Goal: Transaction & Acquisition: Purchase product/service

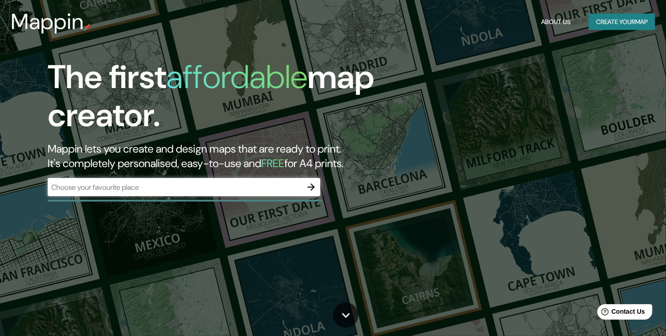
click at [129, 194] on div "​" at bounding box center [184, 187] width 273 height 18
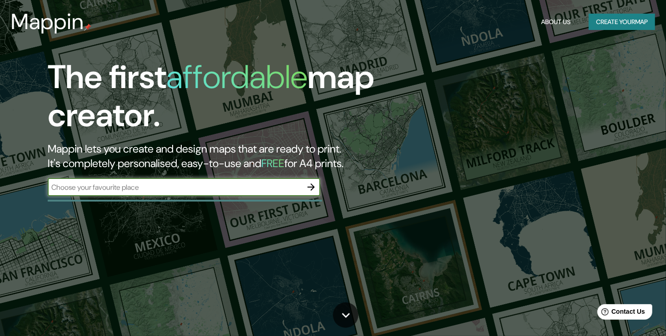
drag, startPoint x: 160, startPoint y: 186, endPoint x: 189, endPoint y: 187, distance: 28.6
click at [160, 186] on input "text" at bounding box center [175, 187] width 254 height 10
type input "[GEOGRAPHIC_DATA]"
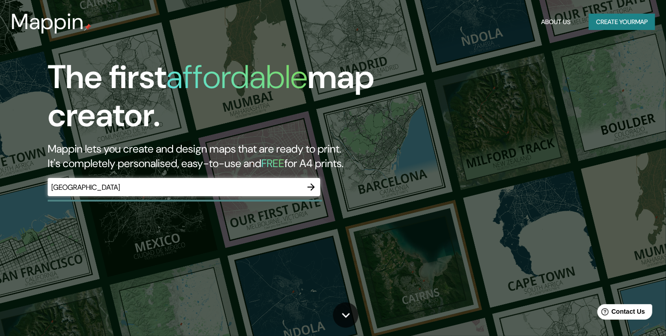
drag, startPoint x: 388, startPoint y: 173, endPoint x: 366, endPoint y: 168, distance: 22.9
click at [388, 173] on div "The first affordable map creator. Mappin lets you create and design maps that a…" at bounding box center [215, 131] width 400 height 147
drag, startPoint x: 273, startPoint y: 208, endPoint x: 289, endPoint y: 203, distance: 17.4
click at [275, 208] on div "The first affordable map creator. Mappin lets you create and design maps that a…" at bounding box center [333, 168] width 666 height 336
click at [318, 189] on button "button" at bounding box center [311, 187] width 18 height 18
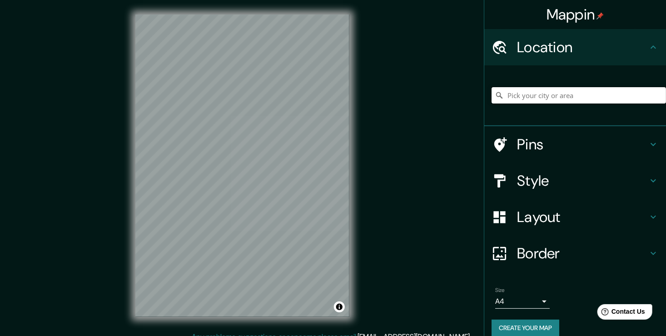
click at [523, 101] on input "Pick your city or area" at bounding box center [578, 95] width 174 height 16
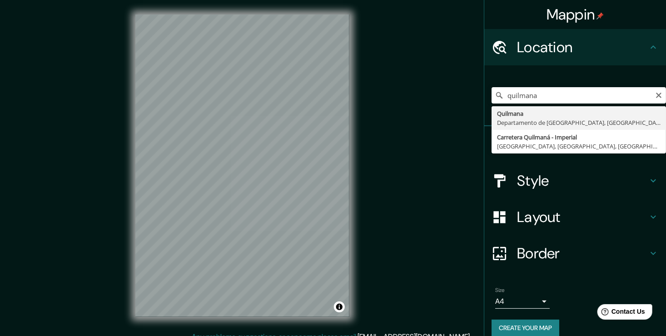
type input "Quilmana, [GEOGRAPHIC_DATA], [GEOGRAPHIC_DATA]"
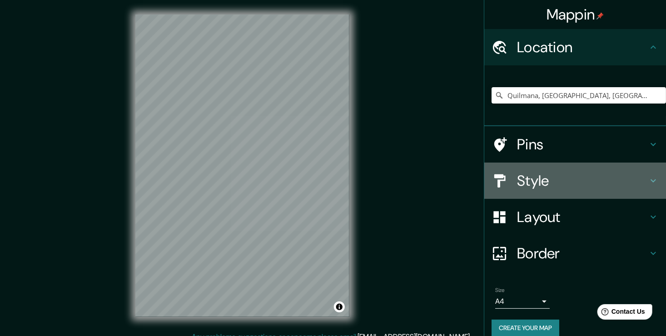
click at [553, 183] on h4 "Style" at bounding box center [582, 181] width 131 height 18
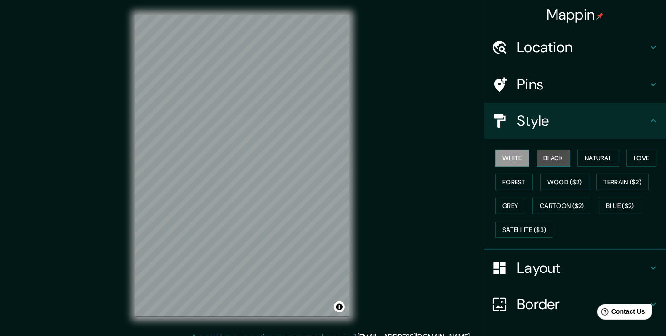
click at [537, 157] on button "Black" at bounding box center [553, 158] width 34 height 17
click at [516, 158] on button "White" at bounding box center [512, 158] width 34 height 17
click at [512, 209] on button "Grey" at bounding box center [510, 206] width 30 height 17
click at [516, 156] on button "White" at bounding box center [512, 158] width 34 height 17
click at [560, 159] on button "Black" at bounding box center [553, 158] width 34 height 17
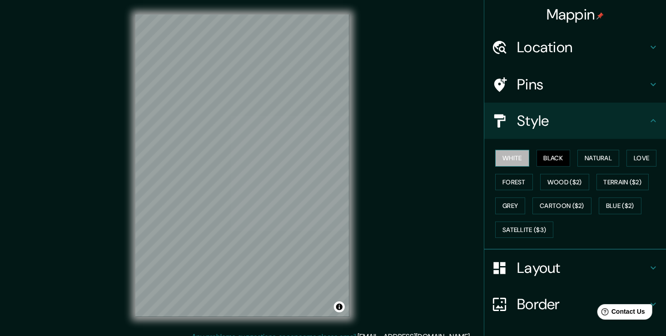
click at [511, 156] on button "White" at bounding box center [512, 158] width 34 height 17
click at [595, 152] on button "Natural" at bounding box center [598, 158] width 42 height 17
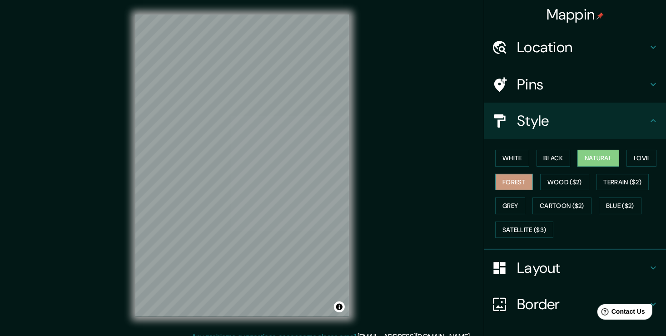
click at [510, 182] on button "Forest" at bounding box center [514, 182] width 38 height 17
click at [555, 182] on button "Wood ($2)" at bounding box center [564, 182] width 49 height 17
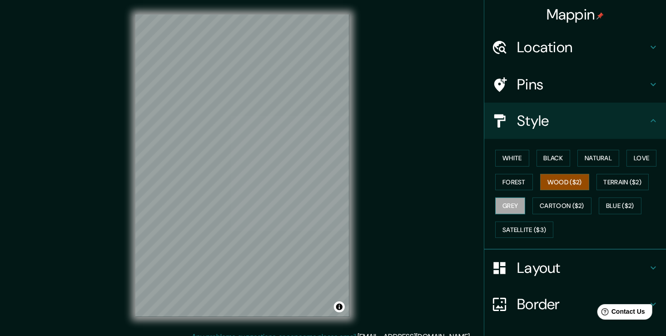
click at [510, 204] on button "Grey" at bounding box center [510, 206] width 30 height 17
click at [610, 205] on button "Blue ($2)" at bounding box center [620, 206] width 43 height 17
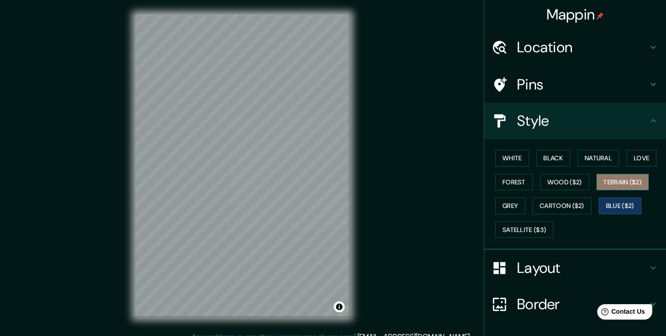
click at [611, 183] on button "Terrain ($2)" at bounding box center [622, 182] width 53 height 17
click at [558, 161] on button "Black" at bounding box center [553, 158] width 34 height 17
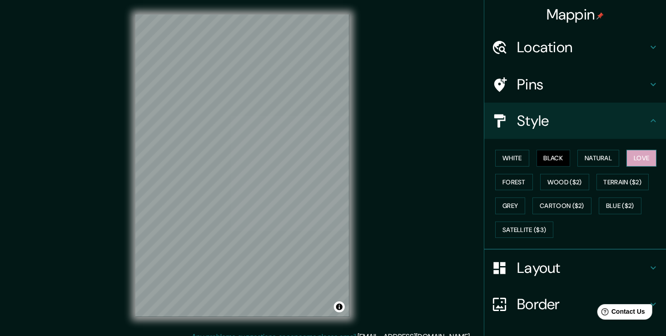
click at [644, 158] on button "Love" at bounding box center [641, 158] width 30 height 17
click at [551, 160] on button "Black" at bounding box center [553, 158] width 34 height 17
click at [555, 267] on h4 "Layout" at bounding box center [582, 268] width 131 height 18
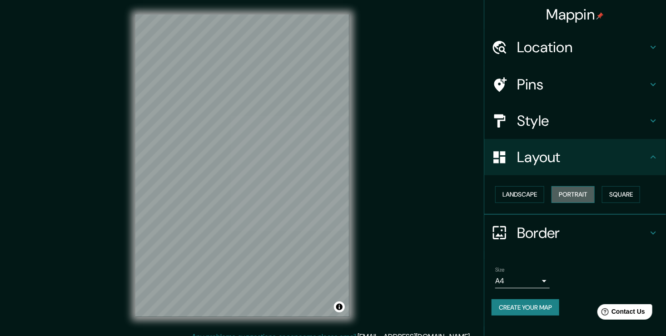
click at [569, 196] on button "Portrait" at bounding box center [572, 194] width 43 height 17
click at [526, 195] on button "Landscape" at bounding box center [519, 194] width 49 height 17
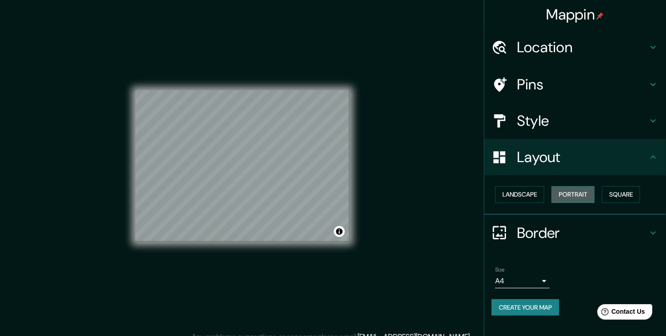
click at [576, 196] on button "Portrait" at bounding box center [572, 194] width 43 height 17
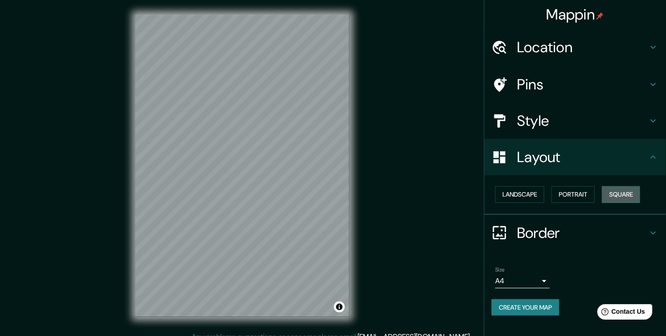
click at [625, 194] on button "Square" at bounding box center [621, 194] width 38 height 17
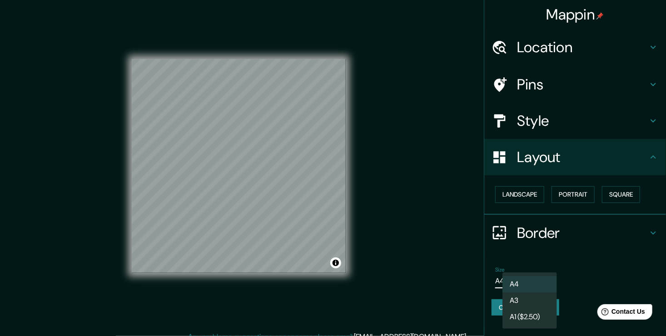
click at [539, 278] on body "Mappin Location [GEOGRAPHIC_DATA], [GEOGRAPHIC_DATA], [GEOGRAPHIC_DATA] Pins St…" at bounding box center [333, 168] width 666 height 336
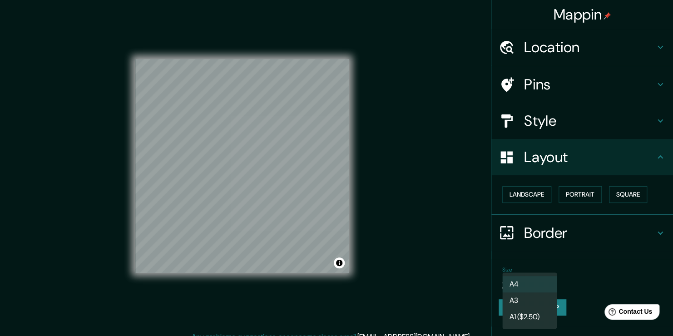
click at [539, 302] on li "A3" at bounding box center [529, 300] width 55 height 16
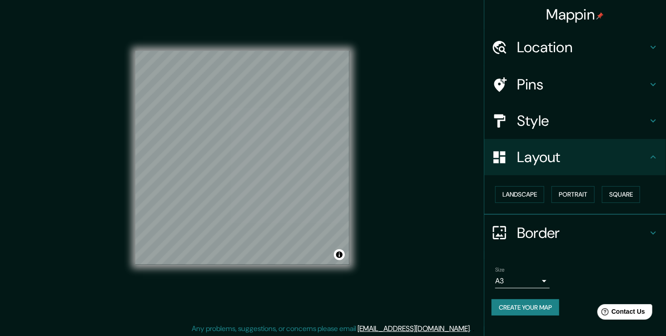
scroll to position [10, 0]
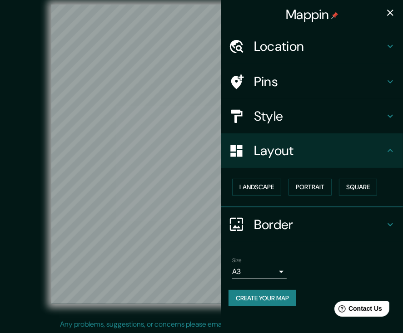
click at [222, 161] on div "Mappin Location [GEOGRAPHIC_DATA], [GEOGRAPHIC_DATA], [GEOGRAPHIC_DATA] Pins St…" at bounding box center [201, 162] width 403 height 344
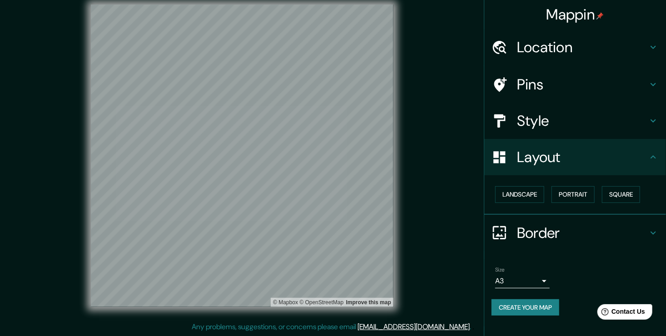
click at [524, 284] on body "Mappin Location [GEOGRAPHIC_DATA], [GEOGRAPHIC_DATA], [GEOGRAPHIC_DATA] Pins St…" at bounding box center [333, 158] width 666 height 336
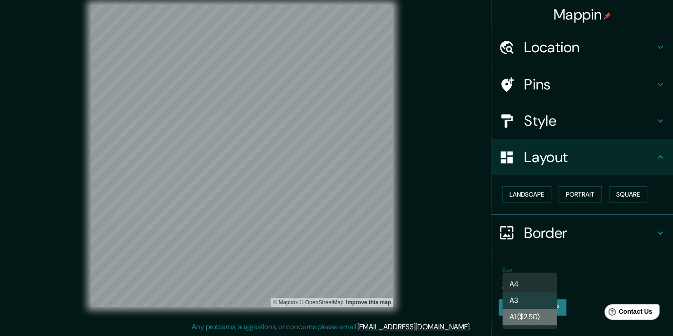
click at [526, 317] on li "A1 ($2.50)" at bounding box center [529, 317] width 55 height 16
click at [540, 278] on body "Mappin Location [GEOGRAPHIC_DATA], [GEOGRAPHIC_DATA], [GEOGRAPHIC_DATA] Pins St…" at bounding box center [336, 158] width 673 height 336
click at [533, 303] on li "A3" at bounding box center [529, 300] width 55 height 16
type input "a4"
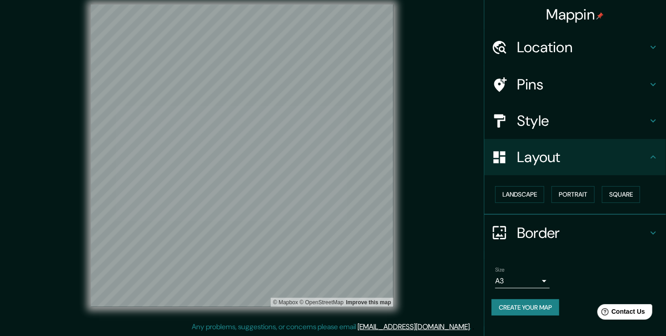
click at [558, 162] on h4 "Layout" at bounding box center [582, 157] width 131 height 18
click at [551, 118] on h4 "Style" at bounding box center [582, 121] width 131 height 18
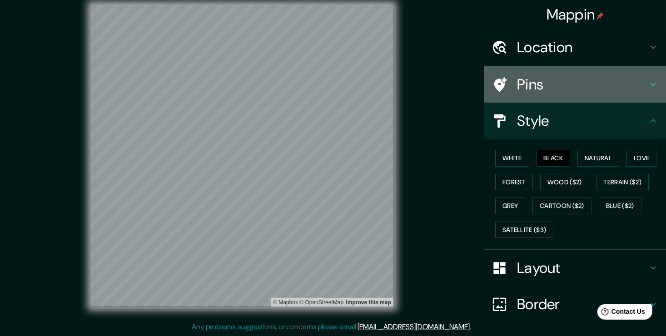
click at [562, 84] on h4 "Pins" at bounding box center [582, 84] width 131 height 18
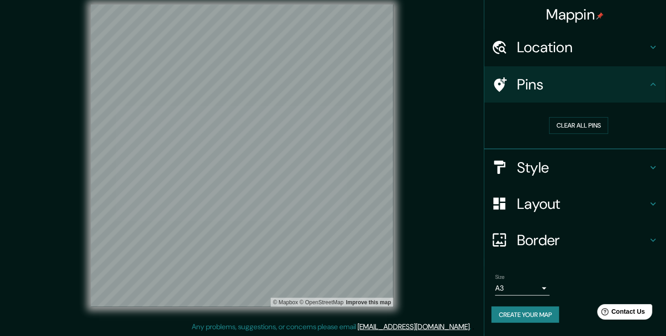
click at [562, 84] on h4 "Pins" at bounding box center [582, 84] width 131 height 18
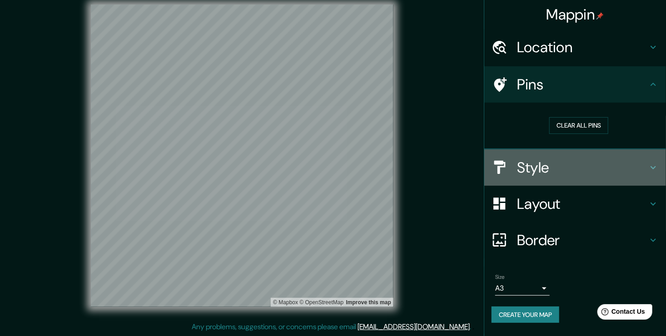
click at [549, 169] on h4 "Style" at bounding box center [582, 168] width 131 height 18
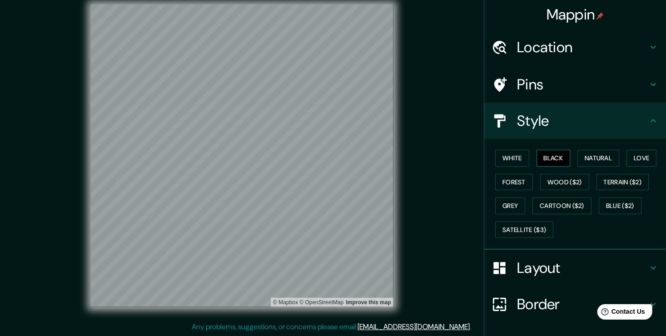
click at [553, 160] on button "Black" at bounding box center [553, 158] width 34 height 17
click at [512, 162] on button "White" at bounding box center [512, 158] width 34 height 17
click at [542, 164] on button "Black" at bounding box center [553, 158] width 34 height 17
click at [405, 187] on div "© Mapbox © OpenStreetMap Improve this map" at bounding box center [241, 156] width 599 height 302
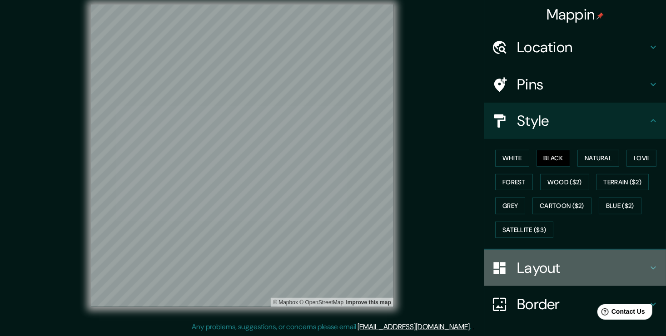
click at [545, 271] on h4 "Layout" at bounding box center [582, 268] width 131 height 18
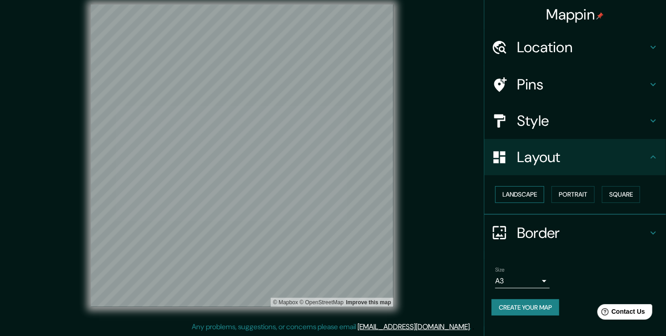
click at [530, 193] on button "Landscape" at bounding box center [519, 194] width 49 height 17
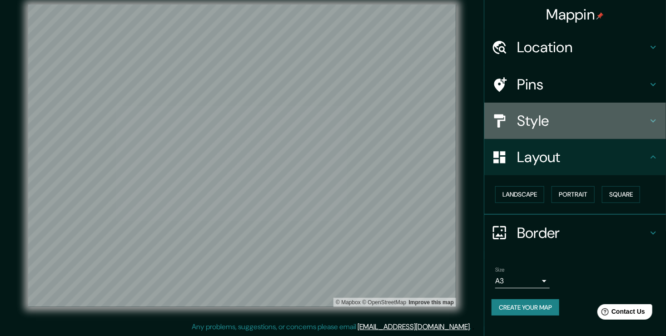
click at [559, 127] on h4 "Style" at bounding box center [582, 121] width 131 height 18
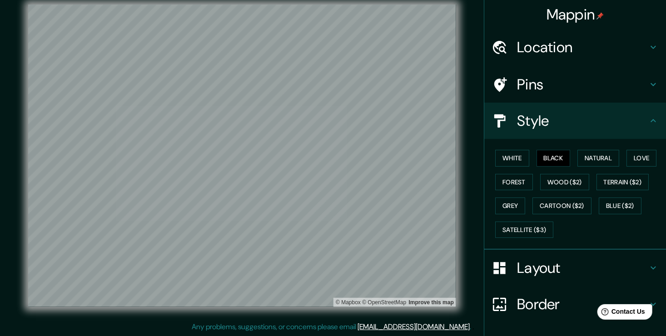
click at [540, 120] on h4 "Style" at bounding box center [582, 121] width 131 height 18
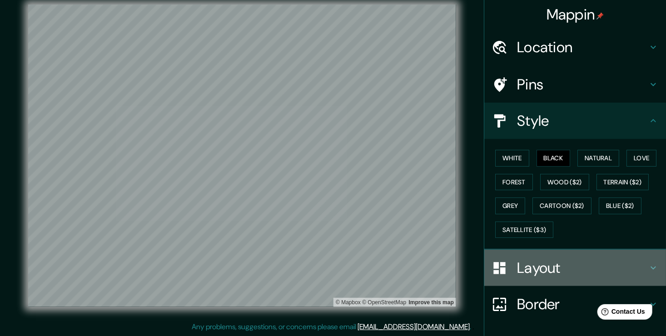
click at [549, 267] on h4 "Layout" at bounding box center [582, 268] width 131 height 18
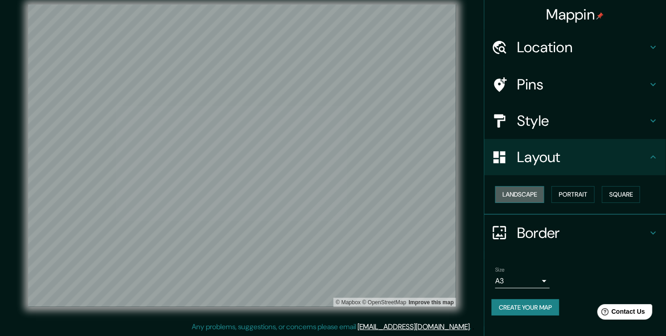
click at [528, 191] on button "Landscape" at bounding box center [519, 194] width 49 height 17
click at [592, 196] on button "Portrait" at bounding box center [572, 194] width 43 height 17
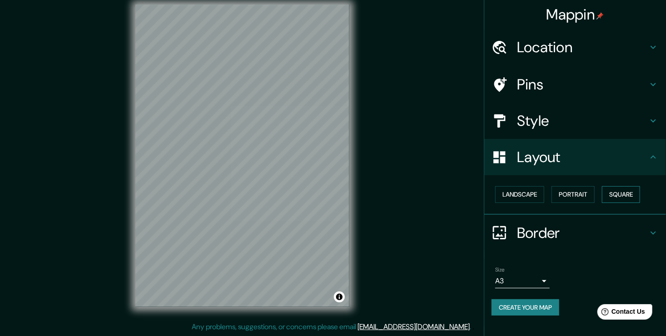
click at [606, 194] on button "Square" at bounding box center [621, 194] width 38 height 17
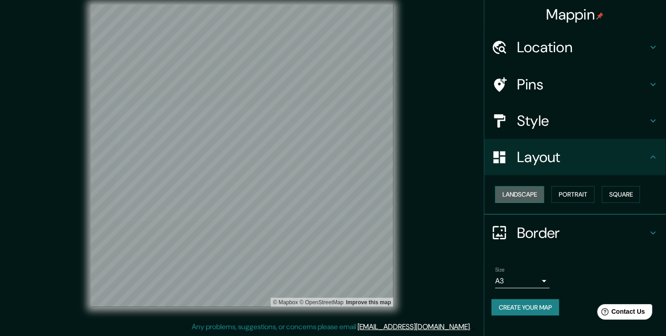
click at [528, 189] on button "Landscape" at bounding box center [519, 194] width 49 height 17
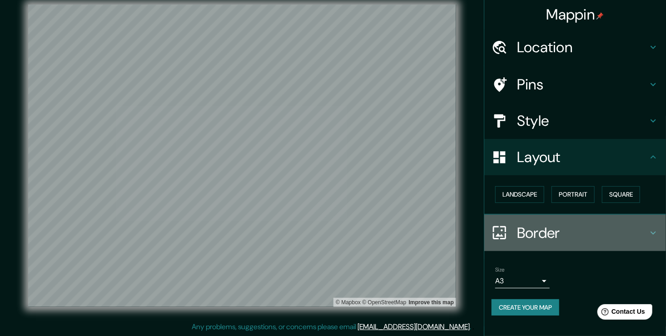
click at [616, 232] on h4 "Border" at bounding box center [582, 233] width 131 height 18
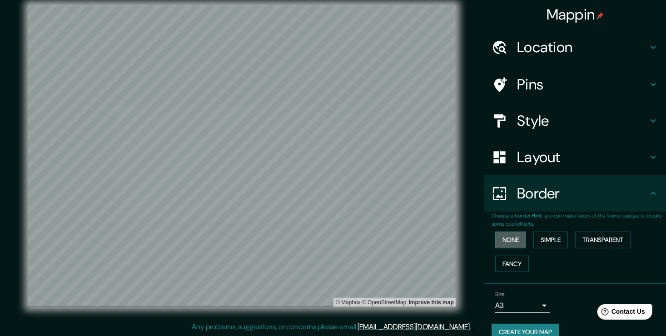
click at [502, 241] on button "None" at bounding box center [510, 240] width 31 height 17
click at [508, 241] on button "None" at bounding box center [510, 240] width 31 height 17
click at [610, 238] on button "Transparent" at bounding box center [602, 240] width 55 height 17
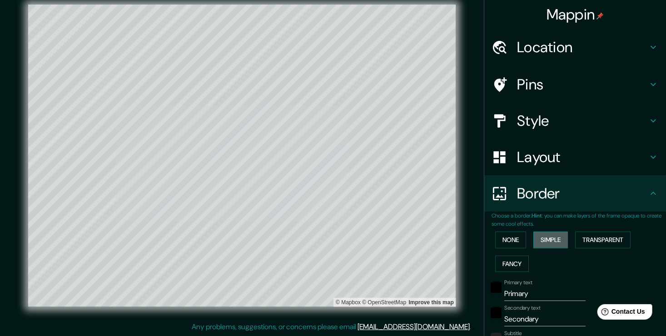
click at [549, 240] on button "Simple" at bounding box center [550, 240] width 35 height 17
click at [515, 241] on button "None" at bounding box center [510, 240] width 31 height 17
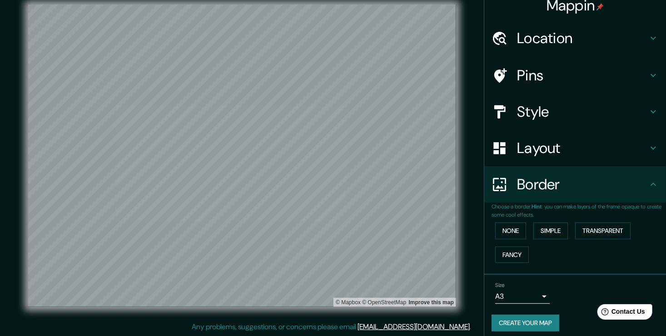
scroll to position [15, 0]
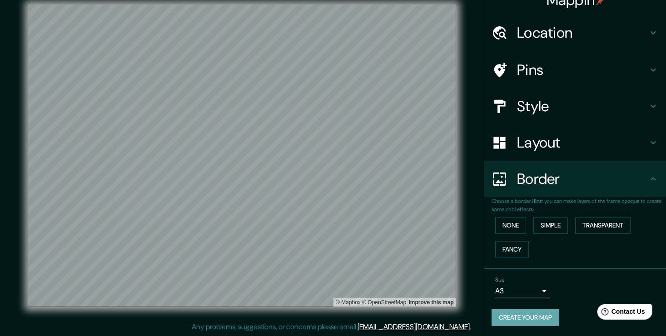
click at [538, 320] on button "Create your map" at bounding box center [525, 317] width 68 height 17
click at [515, 318] on button "Create your map" at bounding box center [525, 317] width 68 height 17
click at [520, 317] on button "Create your map" at bounding box center [525, 317] width 68 height 17
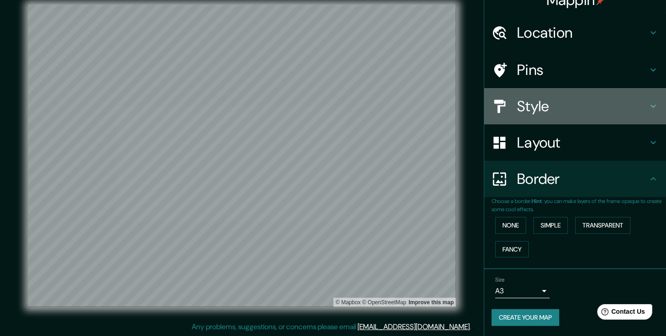
click at [583, 104] on h4 "Style" at bounding box center [582, 106] width 131 height 18
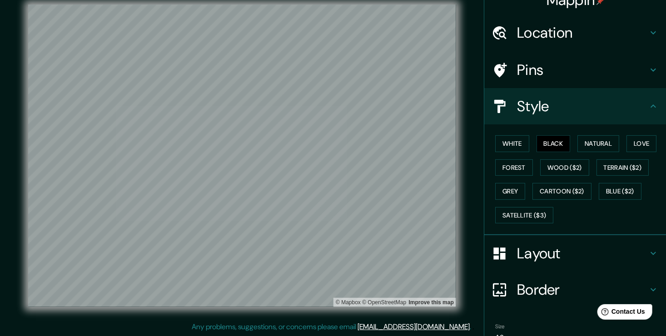
drag, startPoint x: 553, startPoint y: 109, endPoint x: 555, endPoint y: 104, distance: 5.3
click at [554, 107] on h4 "Style" at bounding box center [582, 106] width 131 height 18
click at [549, 256] on h4 "Layout" at bounding box center [582, 253] width 131 height 18
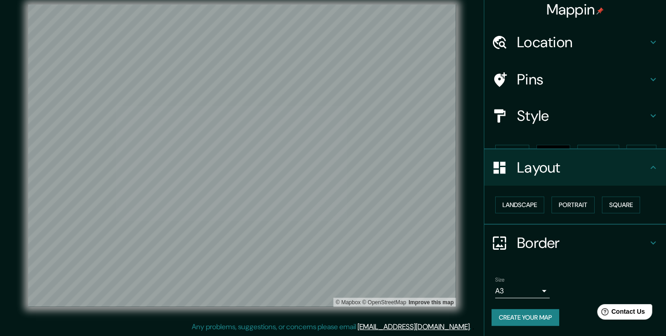
scroll to position [0, 0]
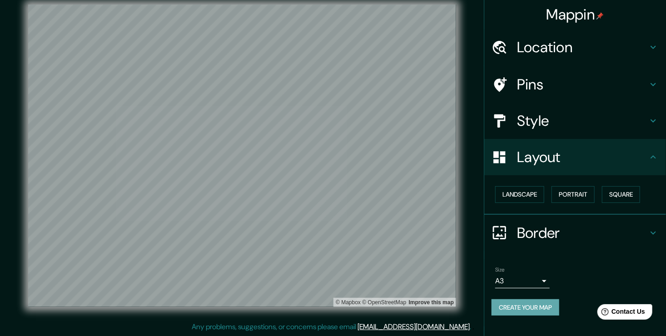
click at [530, 306] on font "Create your map" at bounding box center [525, 307] width 53 height 11
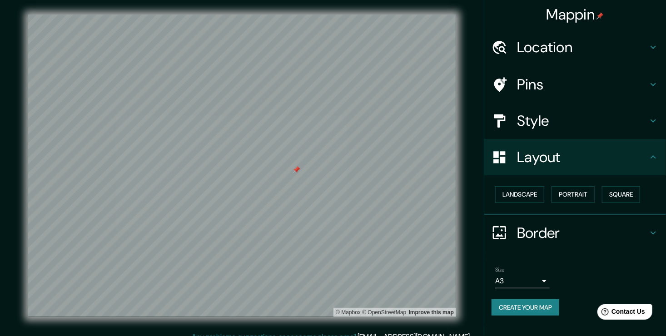
click at [297, 171] on div at bounding box center [296, 169] width 7 height 7
click at [548, 303] on font "Create your map" at bounding box center [525, 307] width 53 height 11
click at [547, 305] on div "Create your map" at bounding box center [574, 307] width 167 height 17
click at [630, 314] on span "Contact Us" at bounding box center [627, 311] width 35 height 8
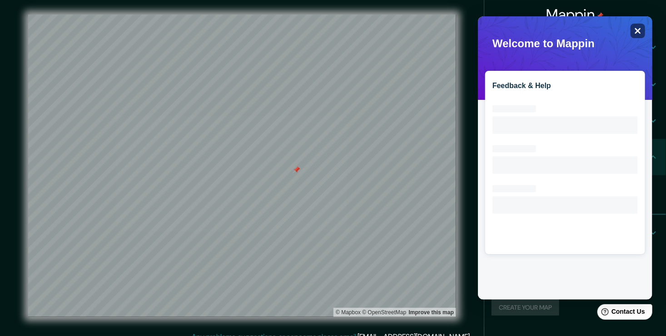
click at [639, 33] on icon "Close" at bounding box center [638, 31] width 6 height 6
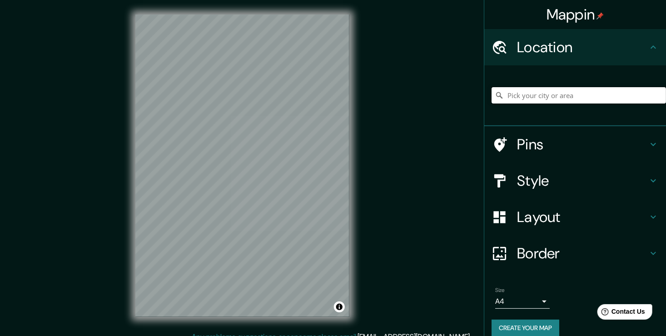
click at [532, 96] on input "Pick your city or area" at bounding box center [578, 95] width 174 height 16
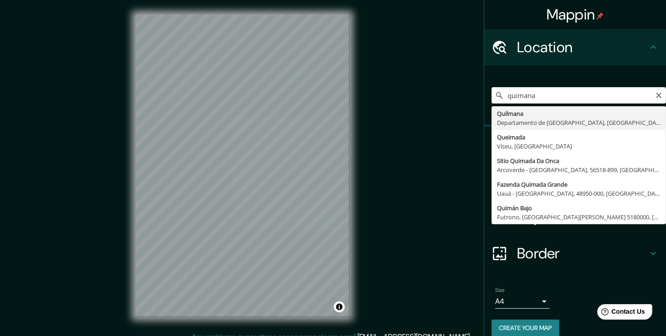
type input "Quilmana, [GEOGRAPHIC_DATA], [GEOGRAPHIC_DATA]"
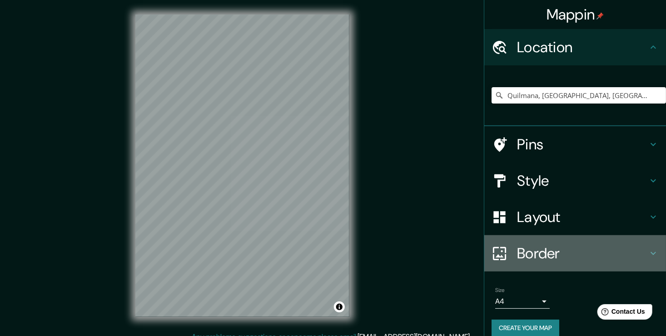
click at [548, 250] on h4 "Border" at bounding box center [582, 253] width 131 height 18
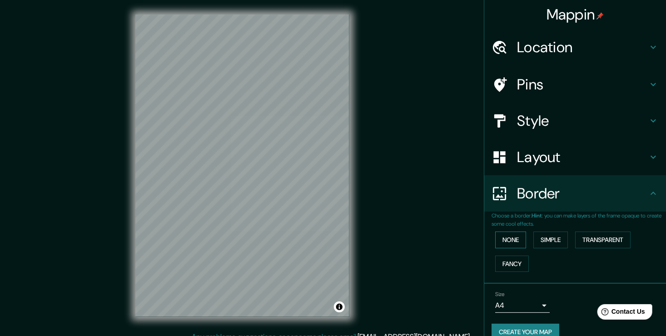
click at [510, 240] on button "None" at bounding box center [510, 240] width 31 height 17
click at [557, 144] on div "Layout" at bounding box center [575, 157] width 182 height 36
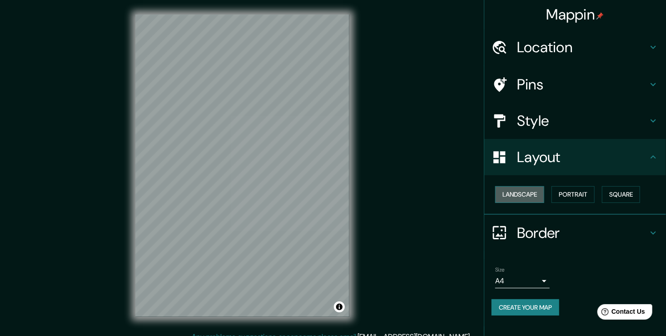
click at [532, 194] on button "Landscape" at bounding box center [519, 194] width 49 height 17
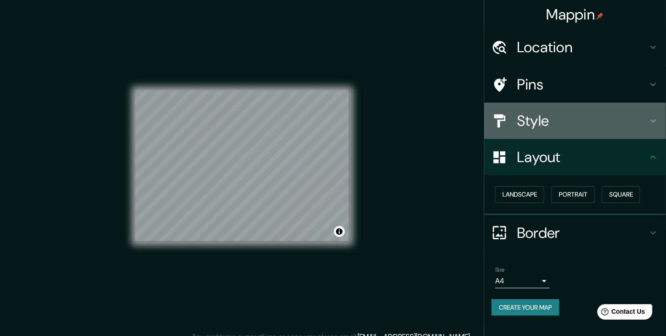
click at [564, 123] on h4 "Style" at bounding box center [582, 121] width 131 height 18
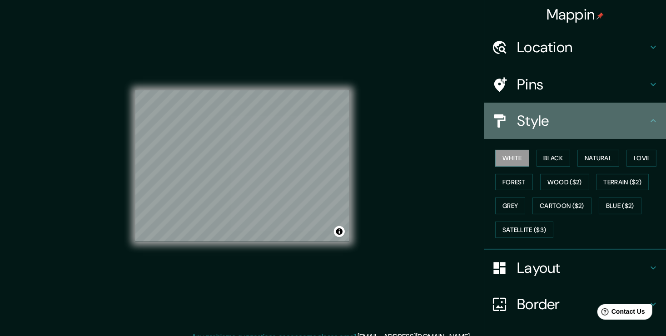
click at [564, 123] on h4 "Style" at bounding box center [582, 121] width 131 height 18
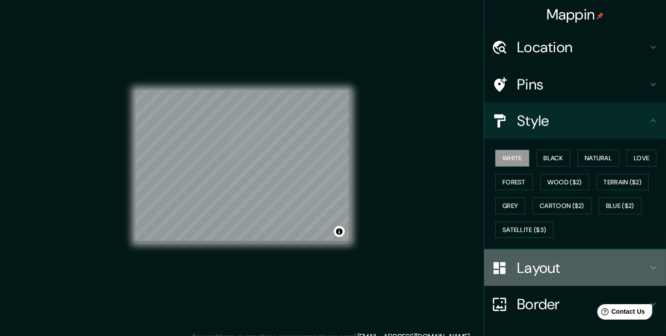
click at [536, 277] on div "Layout" at bounding box center [575, 268] width 182 height 36
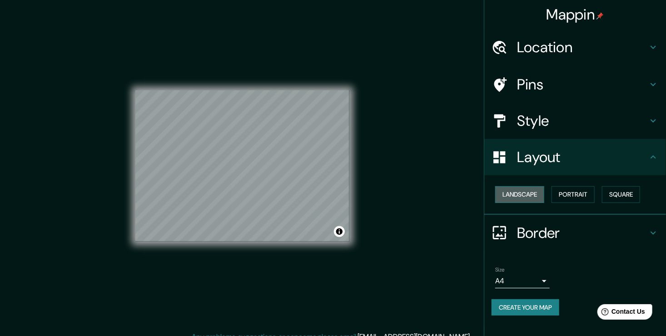
click at [515, 188] on button "Landscape" at bounding box center [519, 194] width 49 height 17
click at [565, 190] on button "Portrait" at bounding box center [572, 194] width 43 height 17
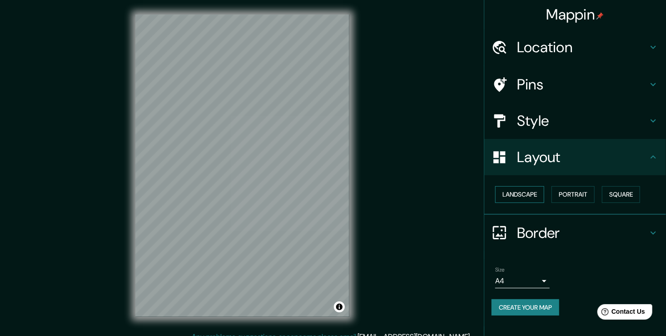
click at [517, 190] on button "Landscape" at bounding box center [519, 194] width 49 height 17
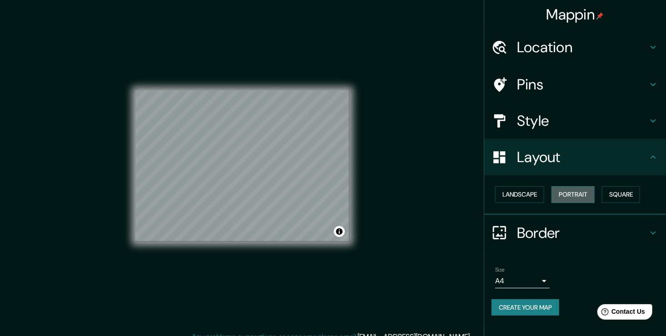
click at [574, 195] on button "Portrait" at bounding box center [572, 194] width 43 height 17
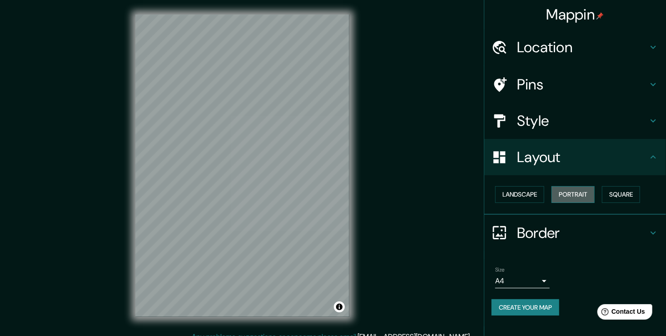
click at [585, 194] on button "Portrait" at bounding box center [572, 194] width 43 height 17
click at [619, 194] on button "Square" at bounding box center [621, 194] width 38 height 17
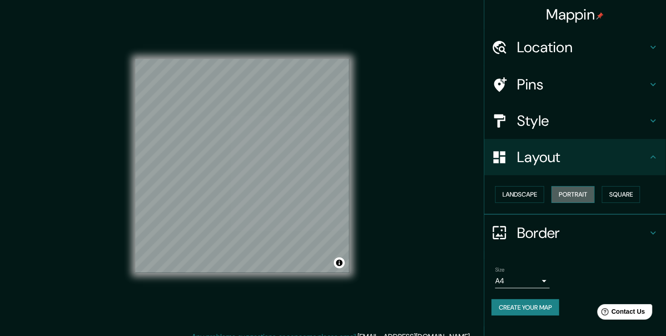
click at [580, 193] on button "Portrait" at bounding box center [572, 194] width 43 height 17
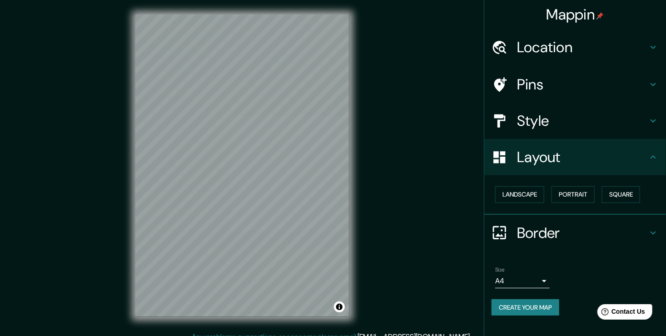
click at [574, 123] on h4 "Style" at bounding box center [582, 121] width 131 height 18
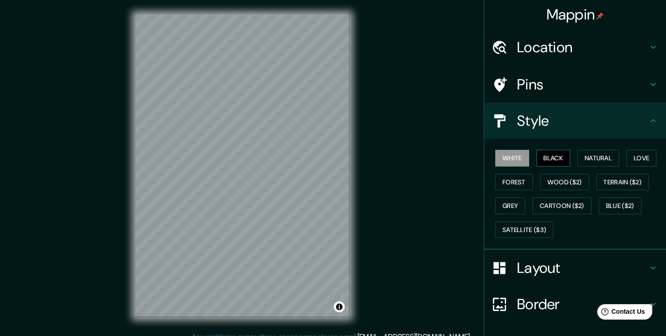
click at [551, 153] on button "Black" at bounding box center [553, 158] width 34 height 17
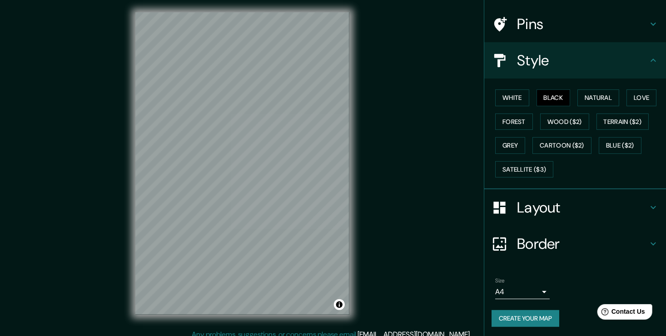
scroll to position [10, 0]
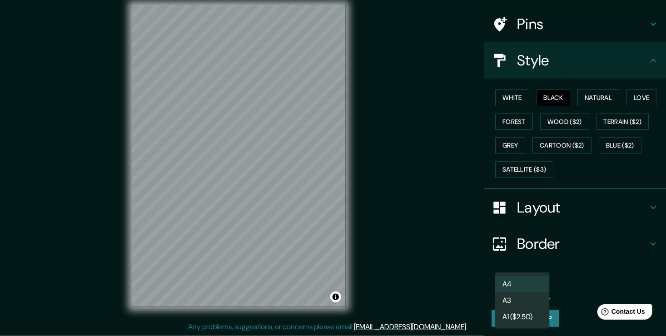
click at [528, 286] on body "Mappin Location Quilmana, Departamento de Lima, Perú Pins Style White Black Nat…" at bounding box center [333, 158] width 666 height 336
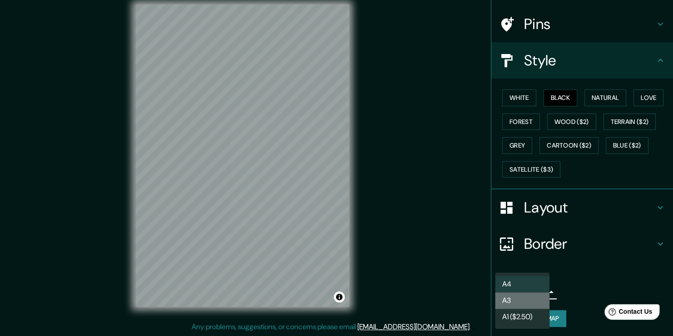
click at [518, 299] on li "A3" at bounding box center [522, 300] width 55 height 16
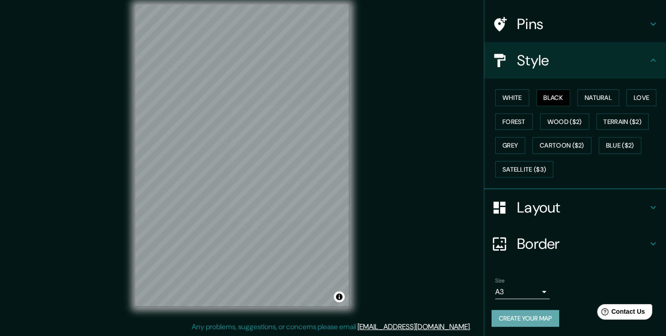
click at [537, 317] on button "Create your map" at bounding box center [525, 318] width 68 height 17
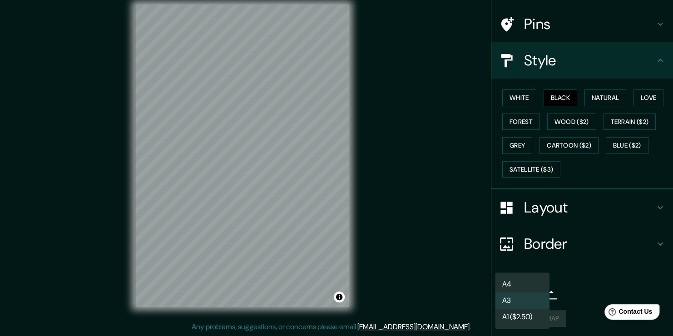
click at [527, 287] on body "Mappin Location Quilmana, Departamento de Lima, Perú Pins Style White Black Nat…" at bounding box center [336, 158] width 673 height 336
click at [516, 283] on li "A4" at bounding box center [522, 284] width 55 height 16
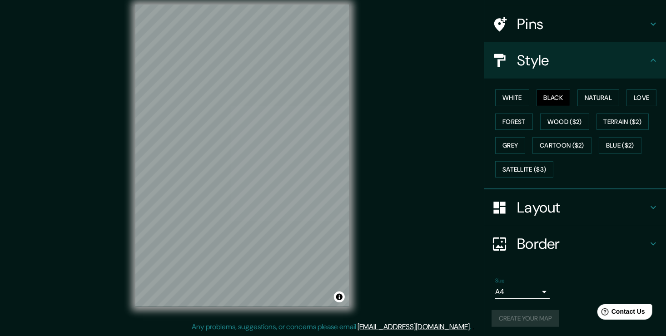
click at [542, 317] on div "Create your map" at bounding box center [574, 318] width 167 height 17
click at [547, 100] on button "Black" at bounding box center [553, 97] width 34 height 17
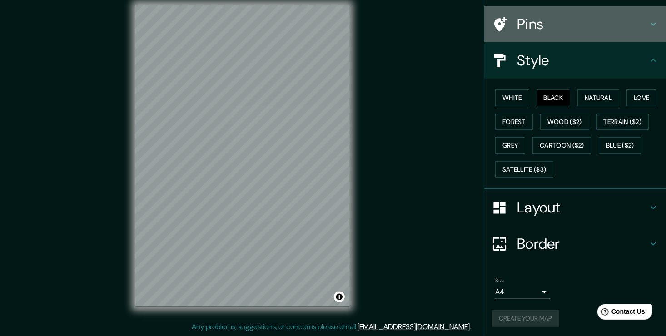
click at [569, 27] on h4 "Pins" at bounding box center [582, 24] width 131 height 18
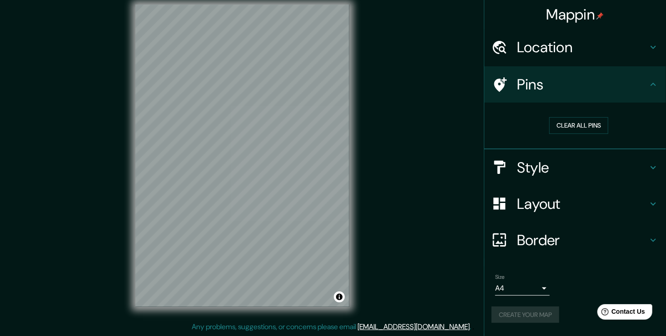
scroll to position [0, 0]
click at [530, 317] on button "Create your map" at bounding box center [525, 315] width 68 height 17
click at [530, 317] on div "Create your map" at bounding box center [574, 315] width 167 height 17
drag, startPoint x: 531, startPoint y: 316, endPoint x: 552, endPoint y: 313, distance: 21.6
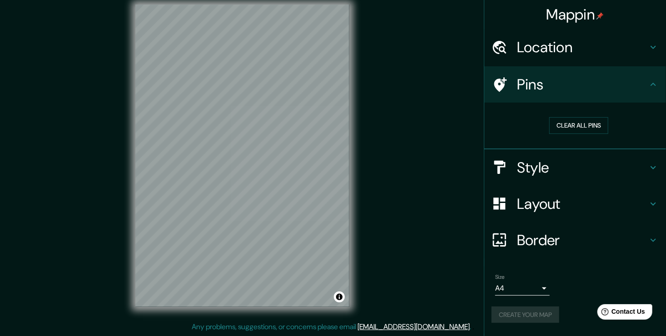
click at [535, 316] on div "Create your map" at bounding box center [574, 315] width 167 height 17
click at [554, 312] on div "Create your map" at bounding box center [574, 315] width 167 height 17
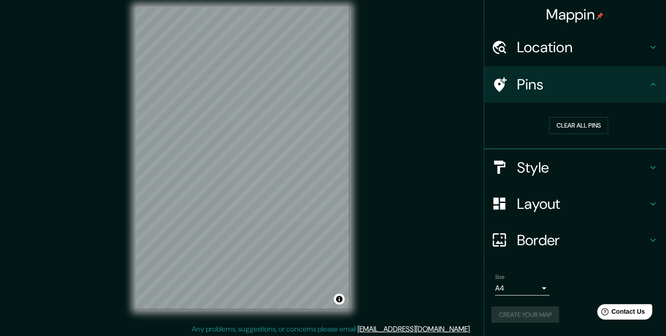
scroll to position [10, 0]
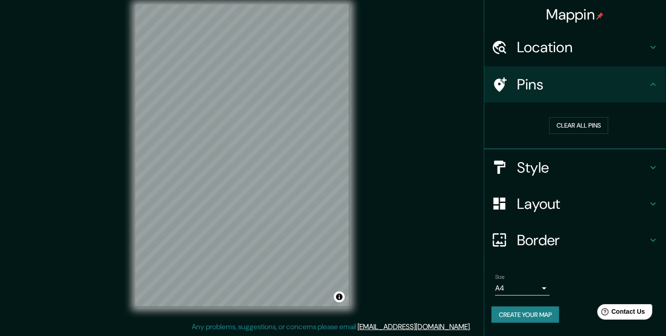
click at [528, 312] on button "Create your map" at bounding box center [525, 315] width 68 height 17
click at [513, 297] on div "Size A4 single" at bounding box center [574, 284] width 167 height 29
click at [519, 308] on div "Create your map" at bounding box center [574, 315] width 167 height 17
click at [531, 314] on div "Create your map" at bounding box center [574, 315] width 167 height 17
click at [565, 164] on h4 "Style" at bounding box center [582, 168] width 131 height 18
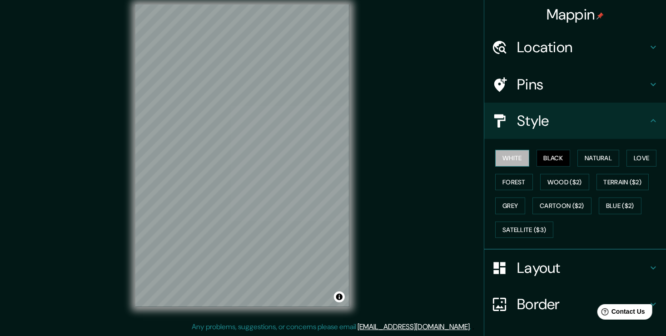
click at [516, 160] on button "White" at bounding box center [512, 158] width 34 height 17
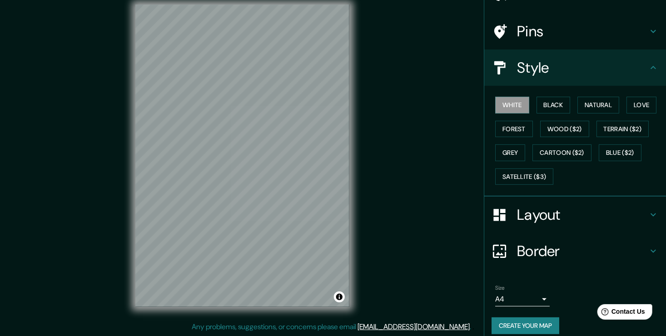
scroll to position [60, 0]
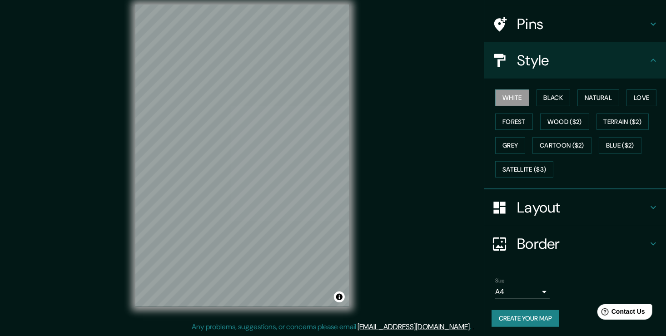
click at [531, 315] on button "Create your map" at bounding box center [525, 318] width 68 height 17
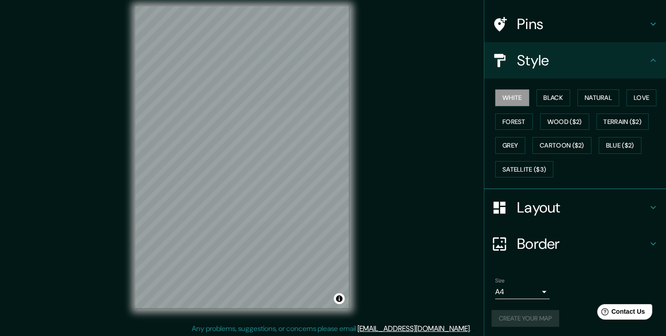
scroll to position [10, 0]
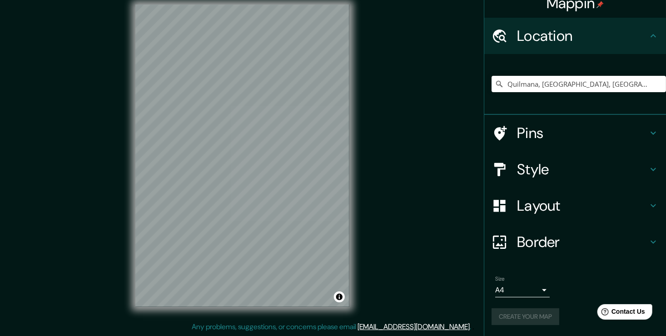
scroll to position [11, 0]
click at [655, 6] on div "Mappin" at bounding box center [575, 3] width 182 height 29
click at [656, 4] on div "Mappin" at bounding box center [575, 3] width 182 height 29
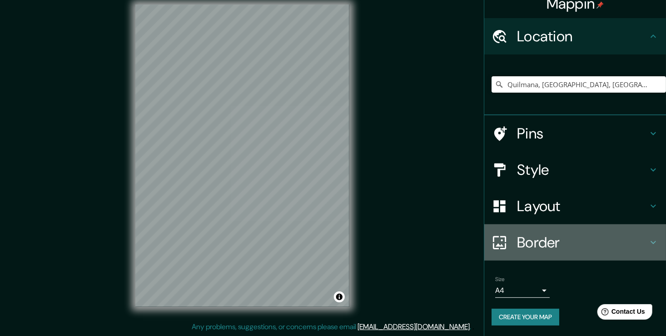
click at [536, 237] on h4 "Border" at bounding box center [582, 242] width 131 height 18
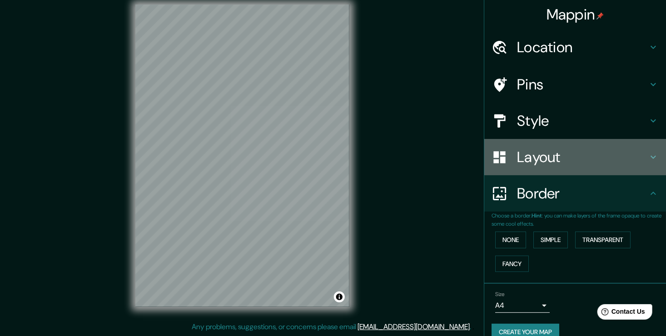
click at [538, 158] on h4 "Layout" at bounding box center [582, 157] width 131 height 18
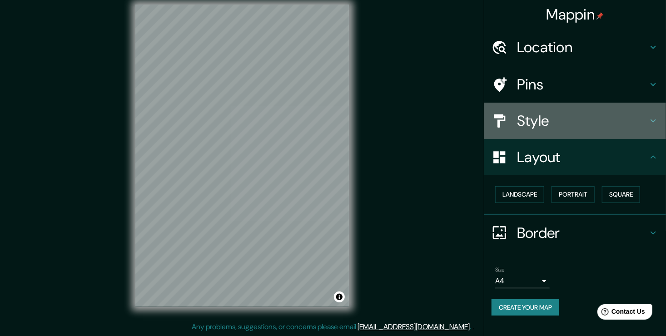
click at [551, 126] on h4 "Style" at bounding box center [582, 121] width 131 height 18
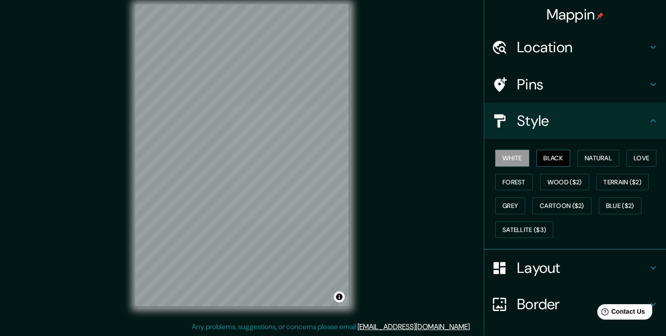
click at [539, 159] on button "Black" at bounding box center [553, 158] width 34 height 17
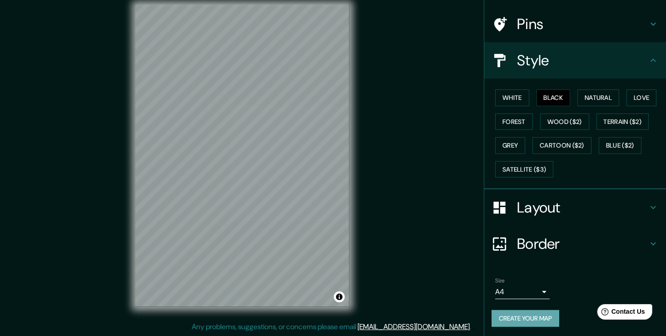
click at [507, 314] on button "Create your map" at bounding box center [525, 318] width 68 height 17
click at [507, 313] on div "Create your map" at bounding box center [574, 318] width 167 height 17
click at [340, 298] on button "Toggle attribution" at bounding box center [339, 297] width 11 height 11
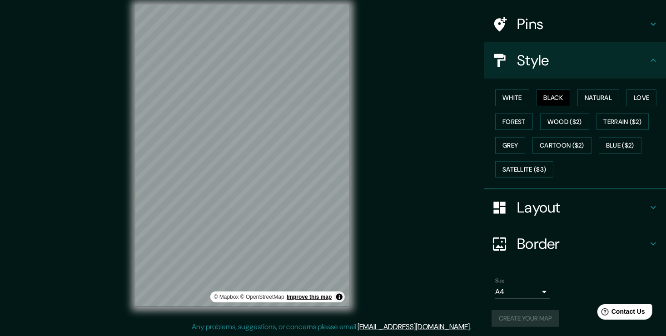
click at [317, 296] on link "Improve this map" at bounding box center [309, 297] width 45 height 6
click at [531, 326] on div "Size A4 single Create your map" at bounding box center [574, 304] width 167 height 60
click at [532, 323] on button "Create your map" at bounding box center [525, 318] width 68 height 17
click at [533, 322] on div "Create your map" at bounding box center [574, 318] width 167 height 17
